Goal: Task Accomplishment & Management: Manage account settings

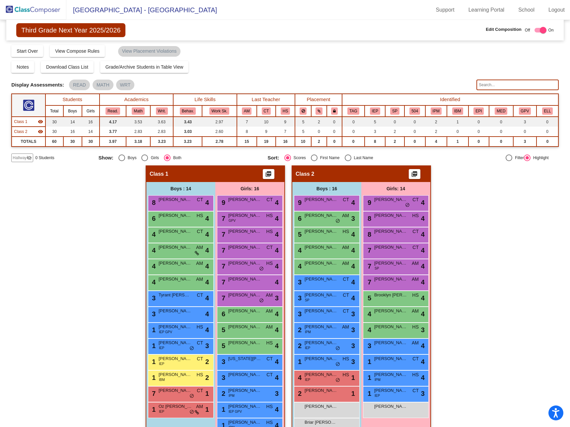
scroll to position [34, 0]
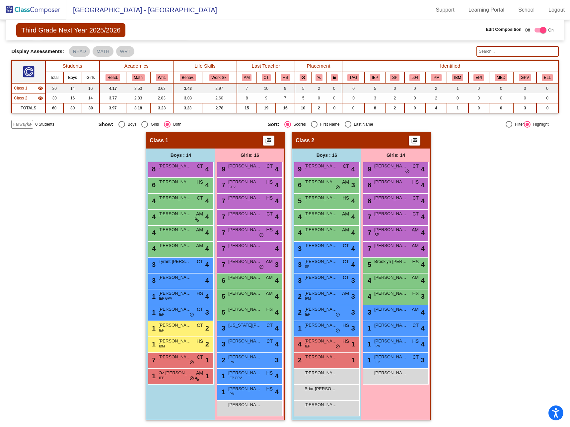
click at [47, 10] on img at bounding box center [33, 10] width 66 height 20
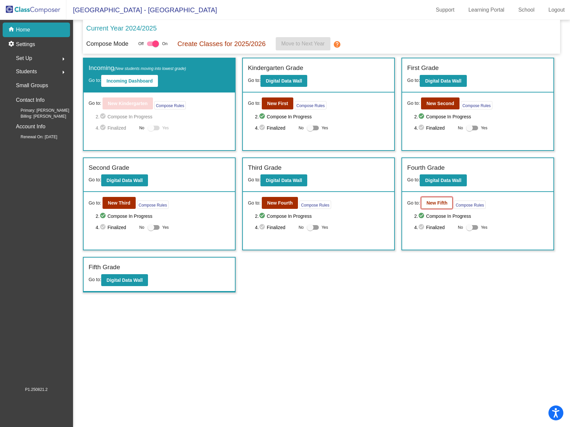
click at [436, 201] on b "New Fifth" at bounding box center [436, 202] width 21 height 5
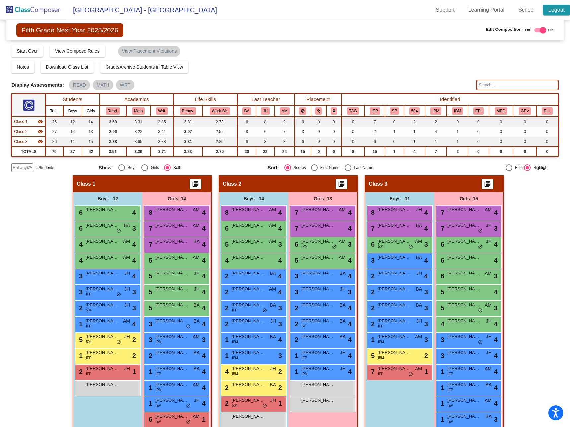
click at [557, 11] on link "Logout" at bounding box center [556, 10] width 27 height 11
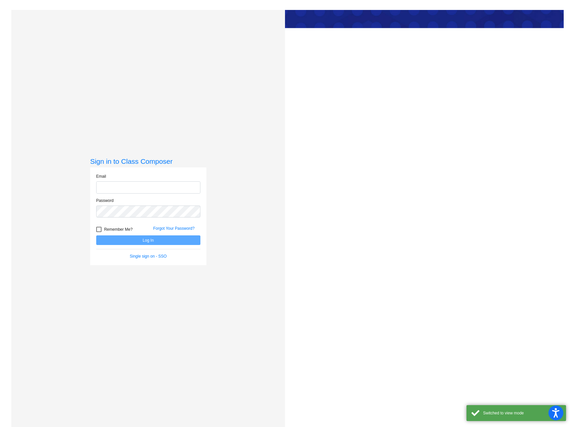
type input "[EMAIL_ADDRESS][DOMAIN_NAME]"
